Goal: Navigation & Orientation: Find specific page/section

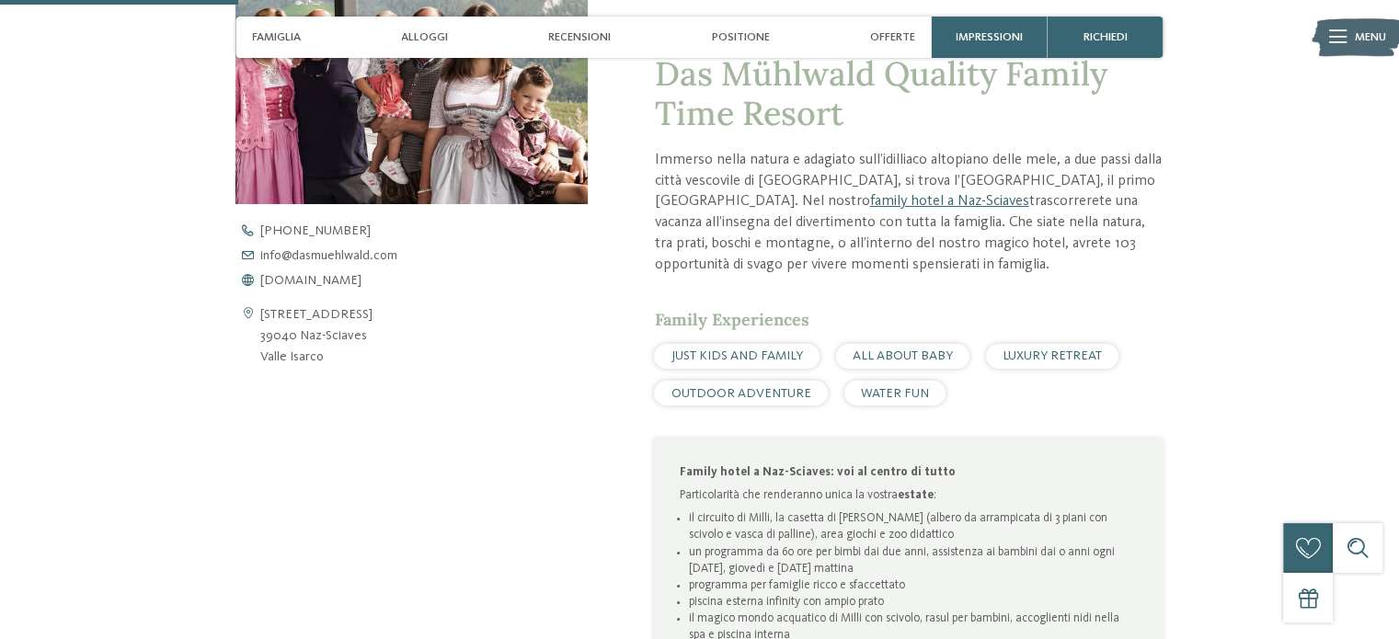
scroll to position [1012, 0]
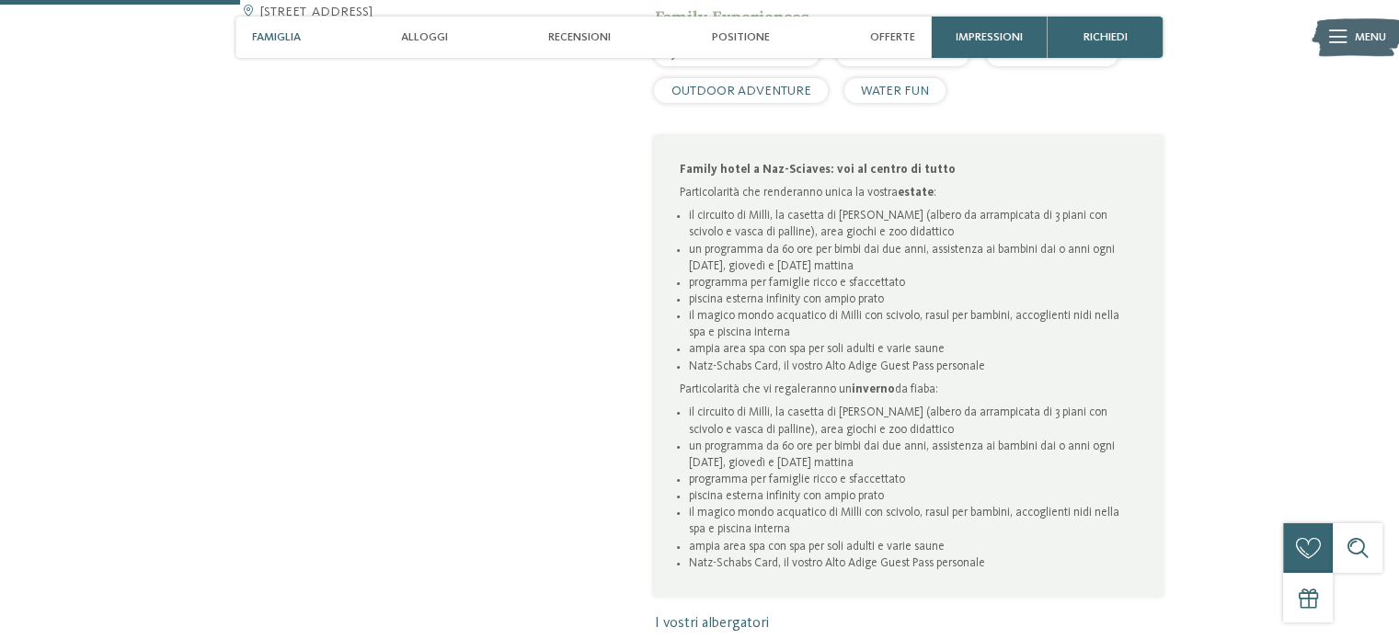
click at [292, 39] on span "Famiglia" at bounding box center [276, 37] width 49 height 14
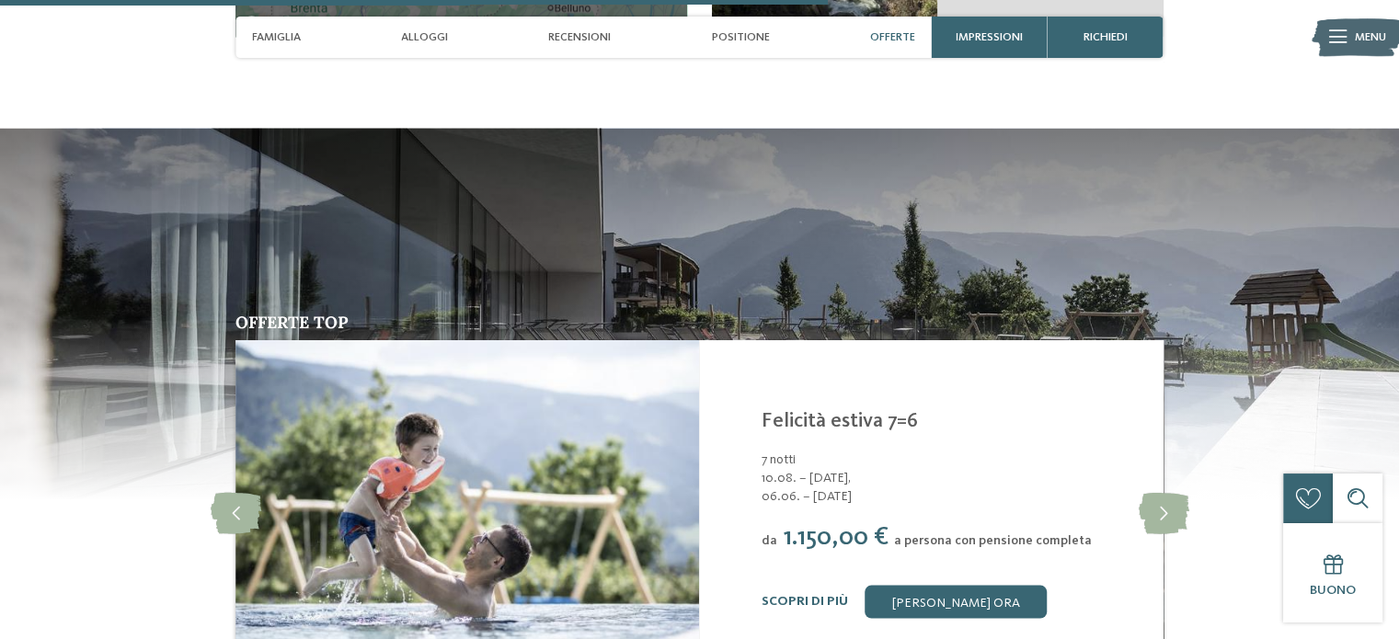
scroll to position [3679, 0]
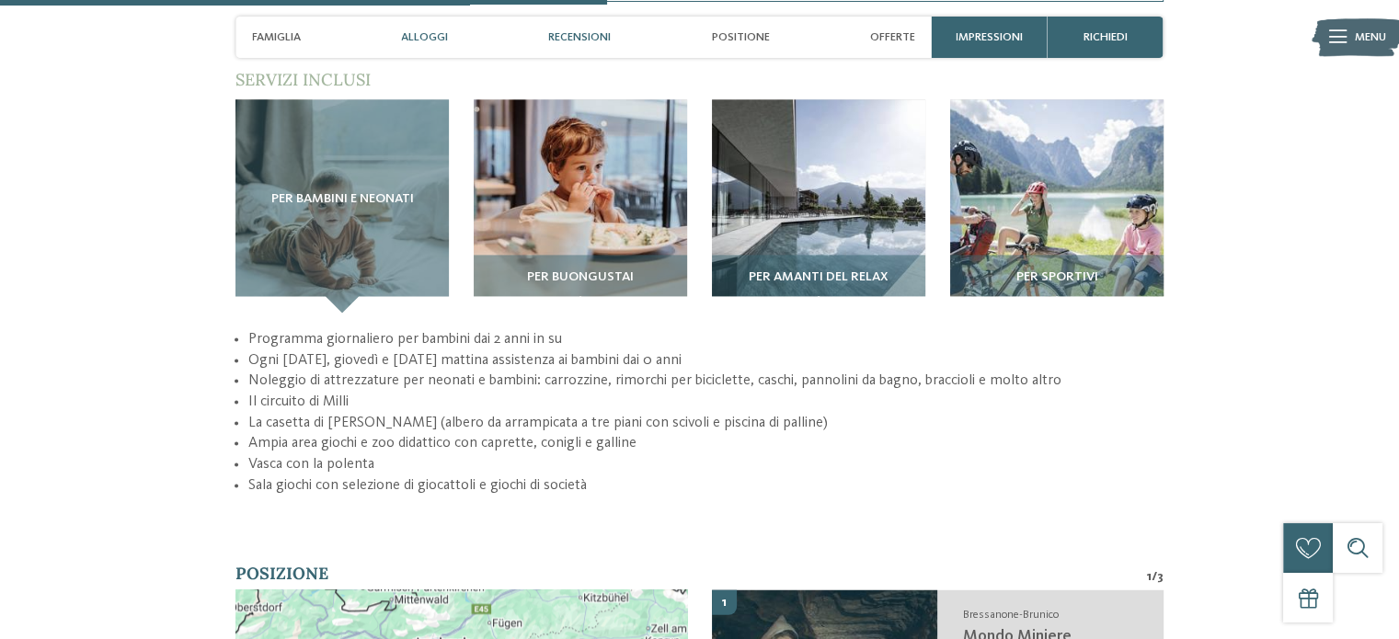
click at [434, 32] on span "Alloggi" at bounding box center [424, 37] width 47 height 14
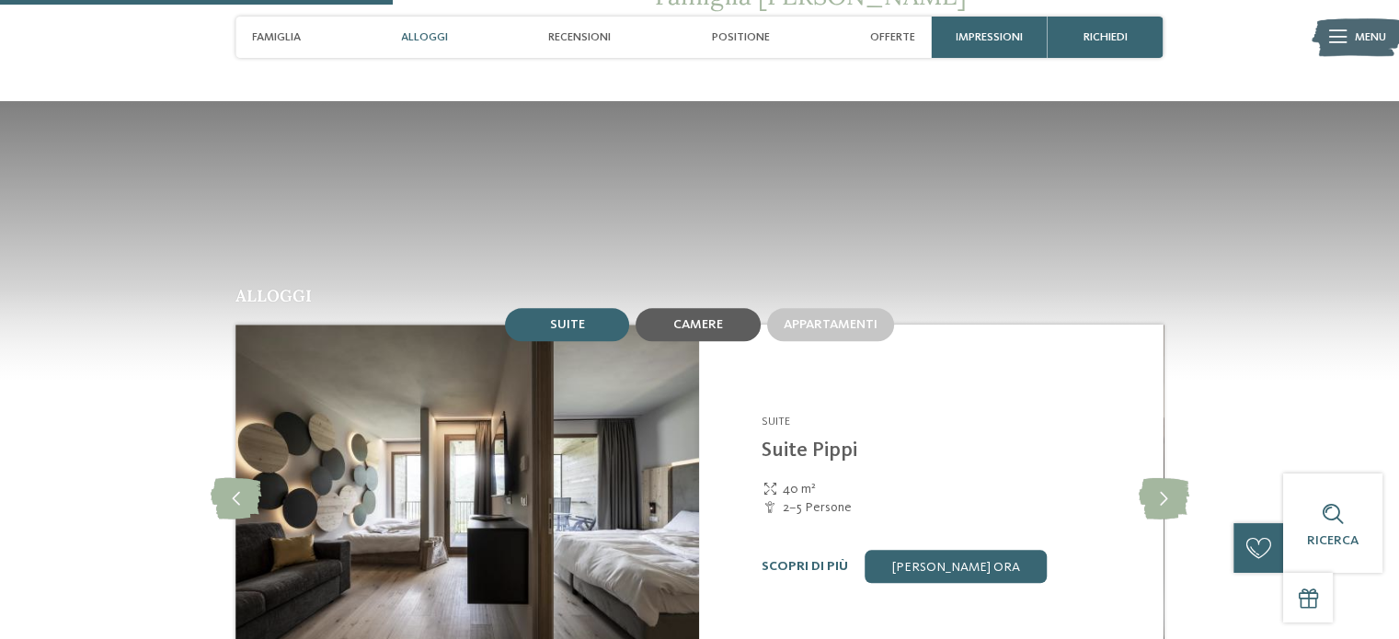
click at [685, 323] on span "Camere" at bounding box center [698, 324] width 50 height 13
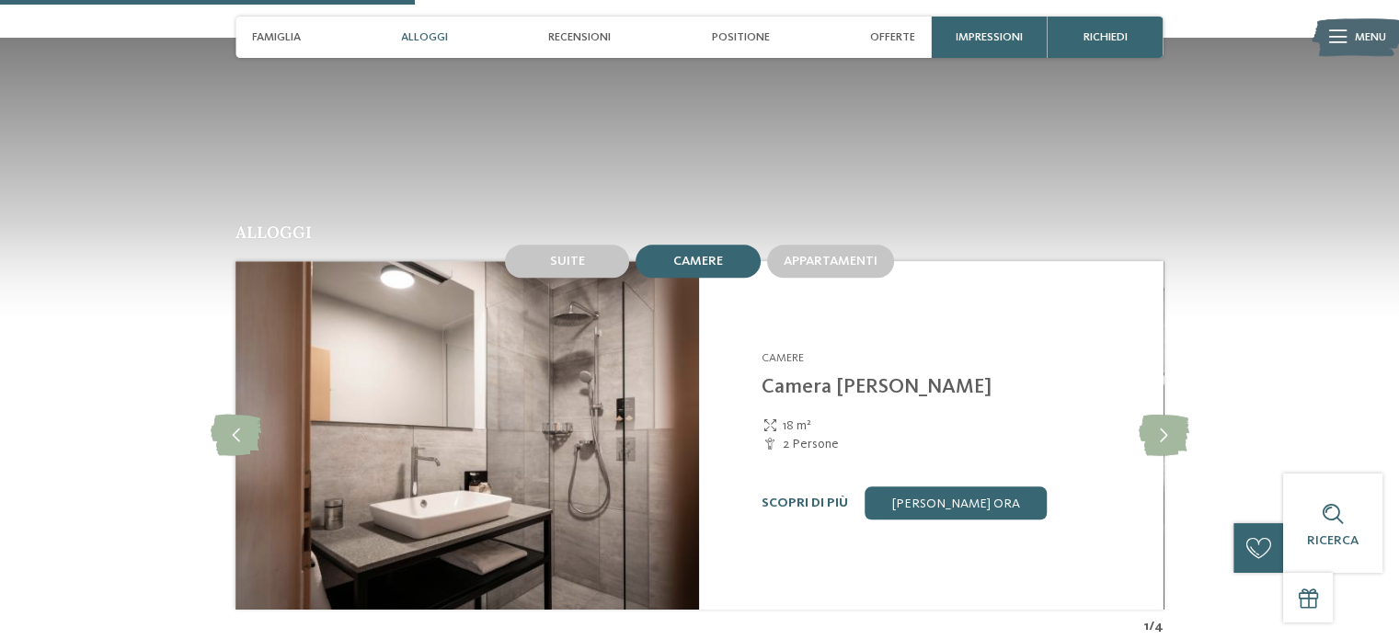
scroll to position [1758, 0]
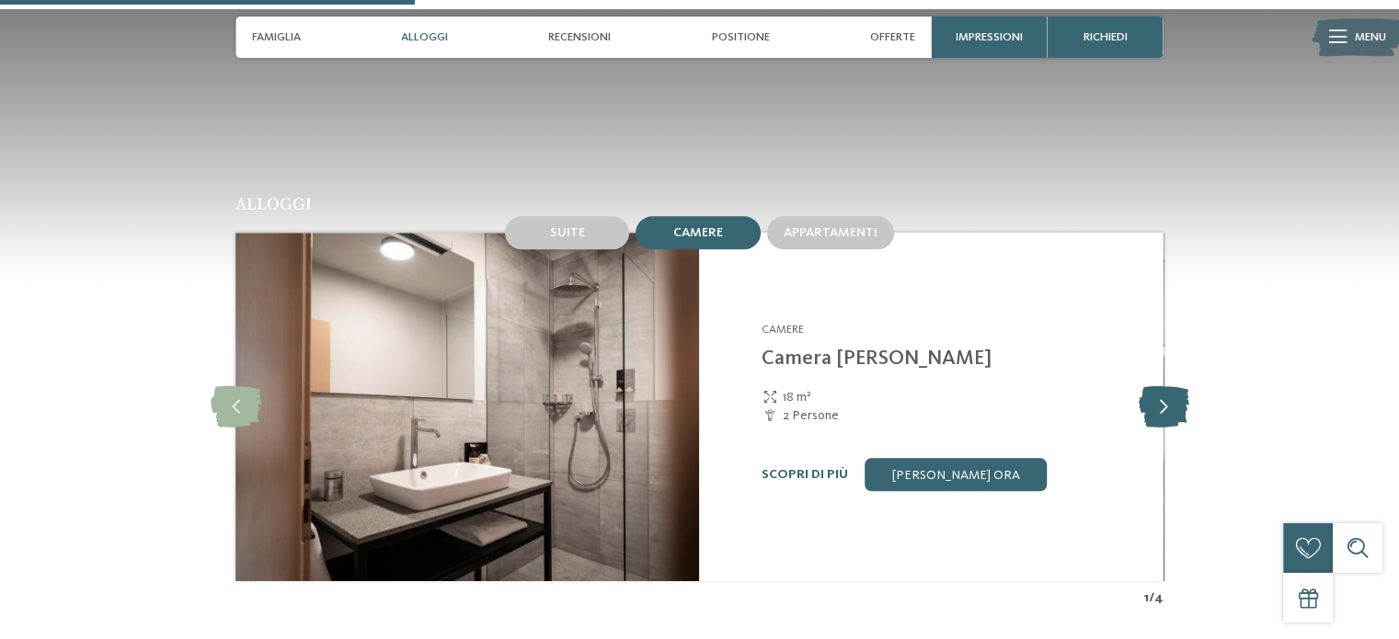
click at [1160, 395] on icon at bounding box center [1163, 406] width 51 height 41
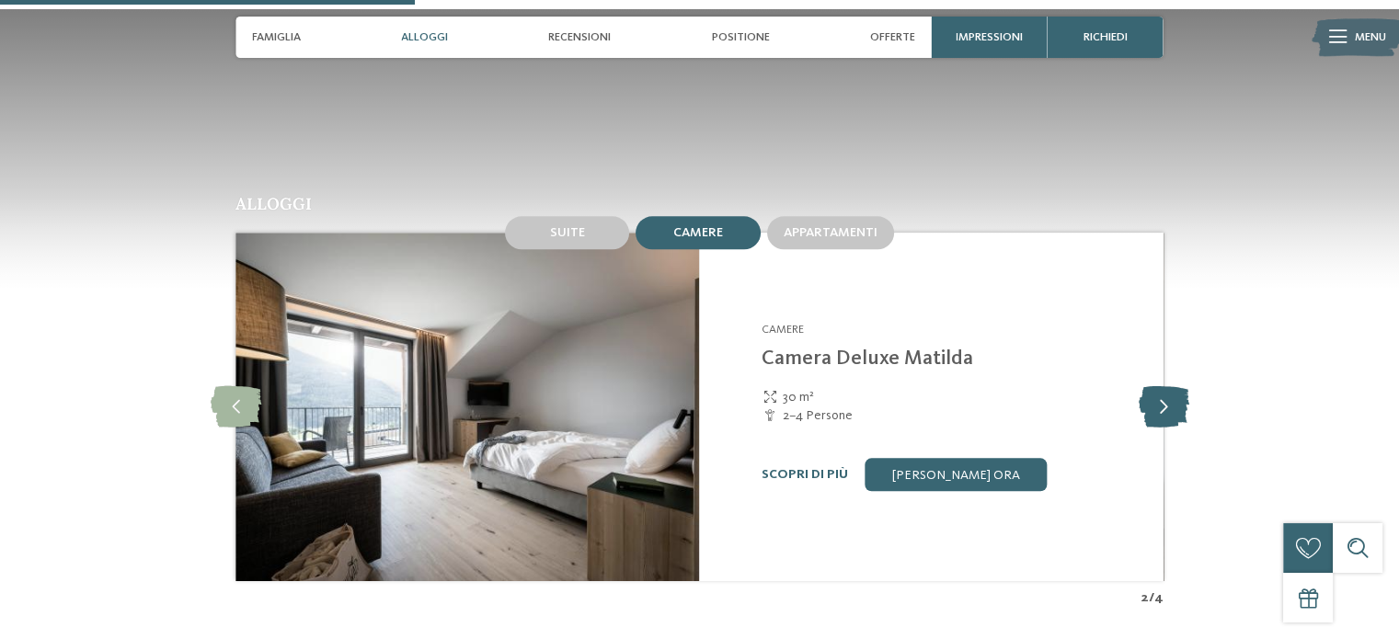
click at [1160, 395] on icon at bounding box center [1163, 406] width 51 height 41
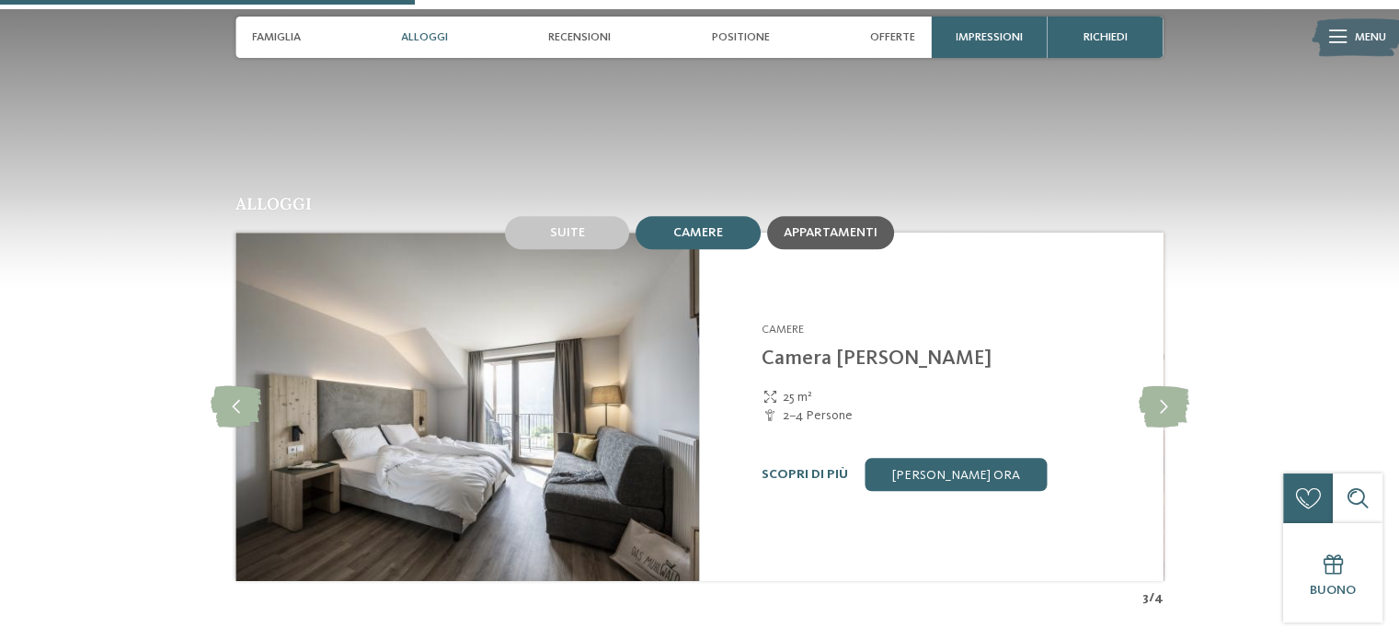
click at [863, 246] on div "Appartamenti" at bounding box center [830, 232] width 127 height 33
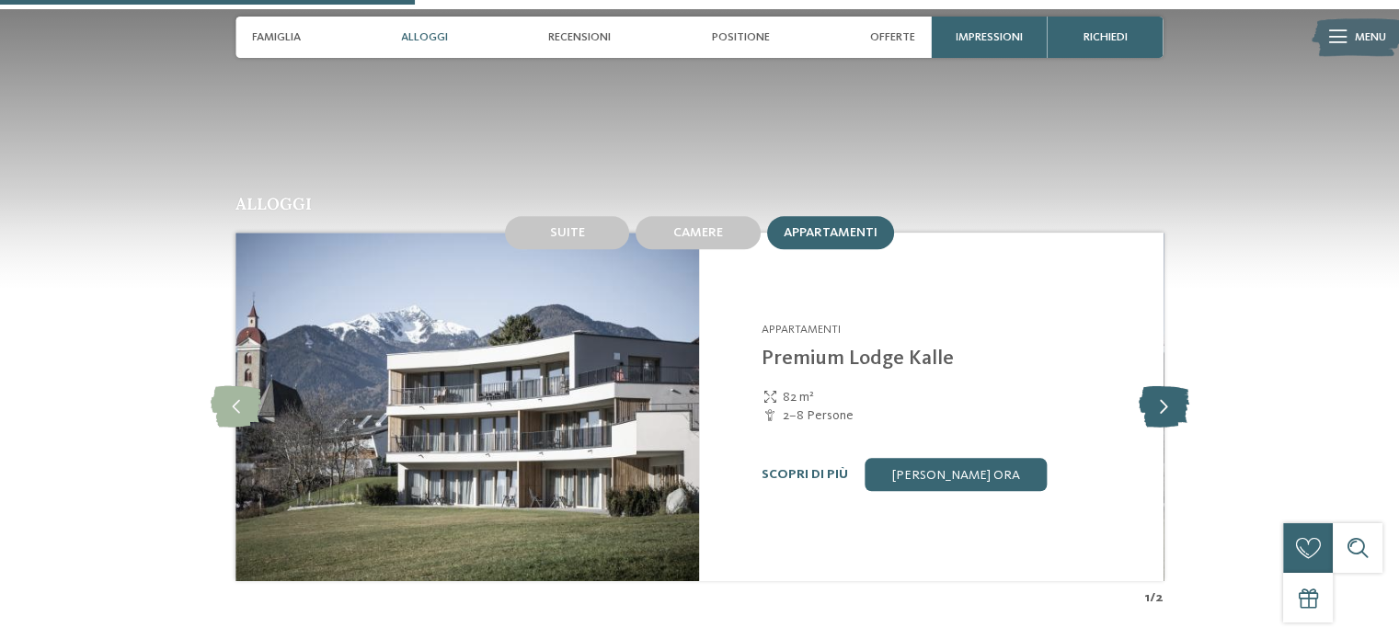
click at [1146, 404] on icon at bounding box center [1163, 406] width 51 height 41
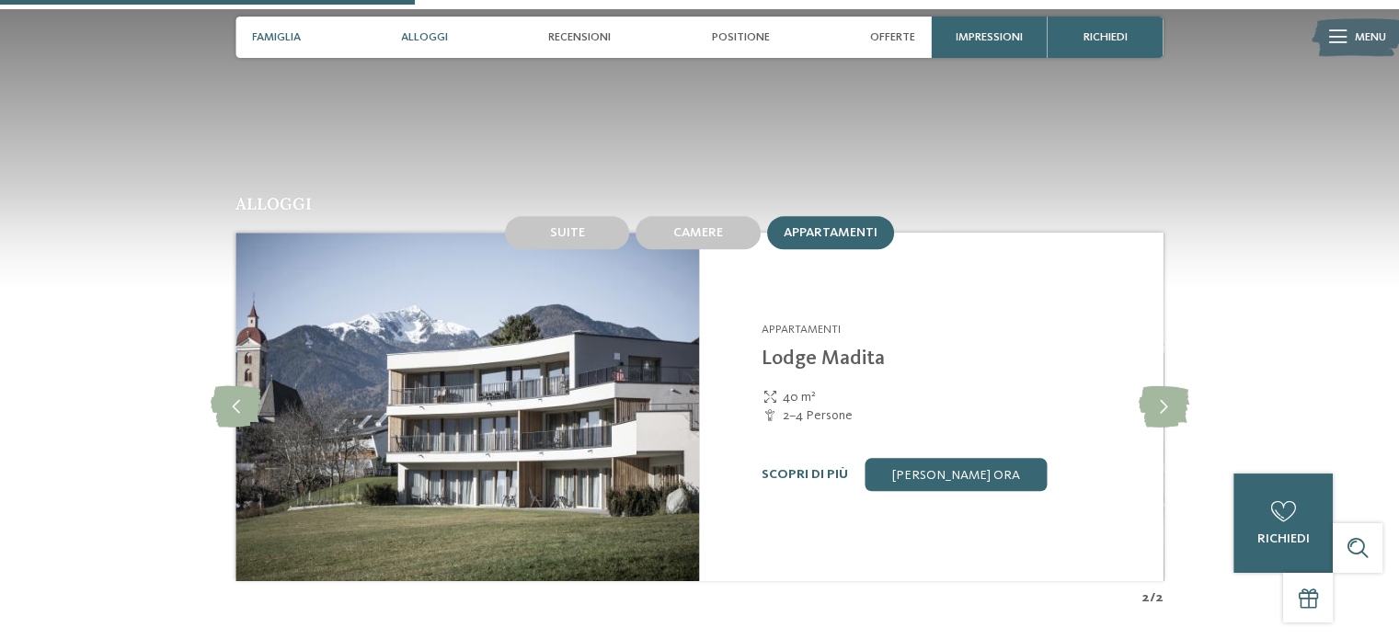
click at [287, 30] on span "Famiglia" at bounding box center [276, 37] width 49 height 14
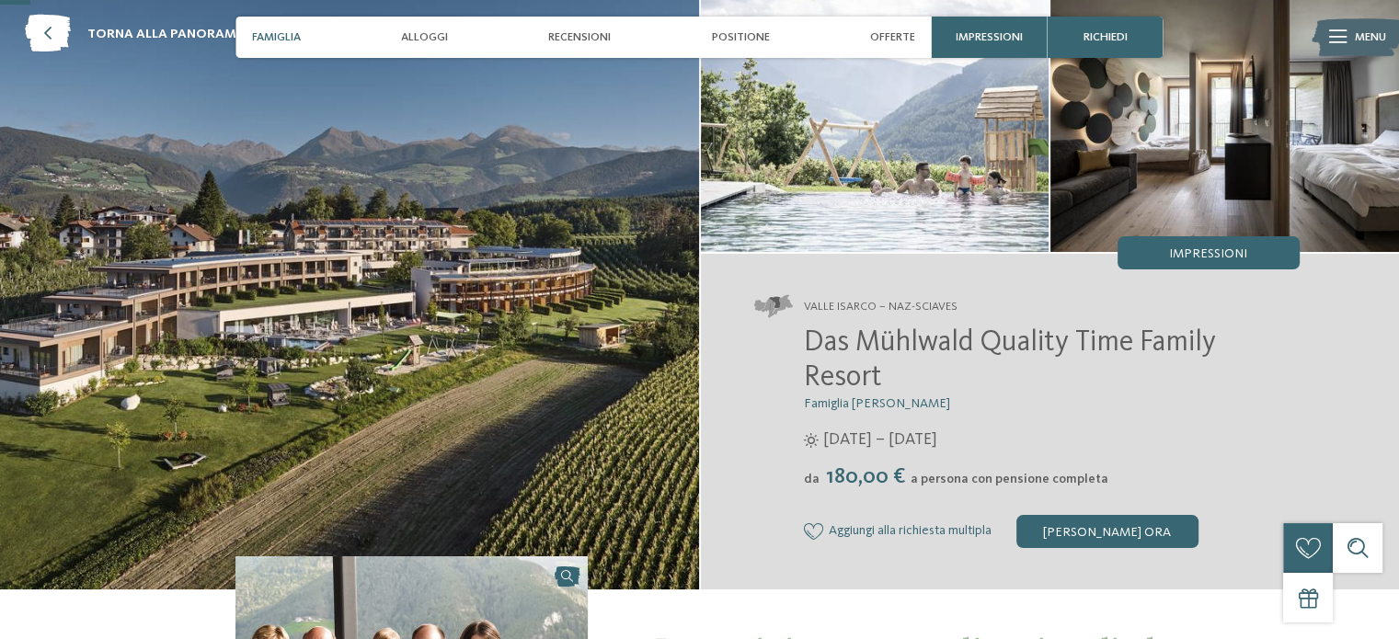
scroll to position [552, 0]
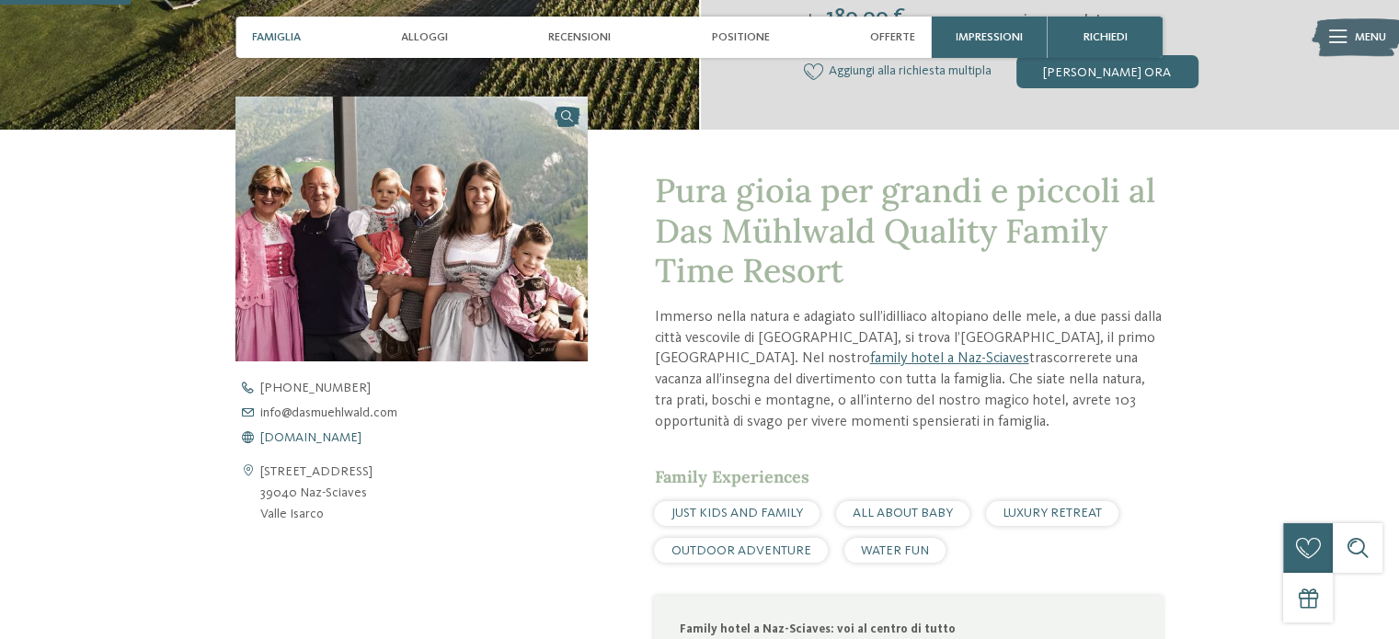
click at [361, 435] on span "[DOMAIN_NAME]" at bounding box center [310, 437] width 101 height 13
